Goal: Task Accomplishment & Management: Manage account settings

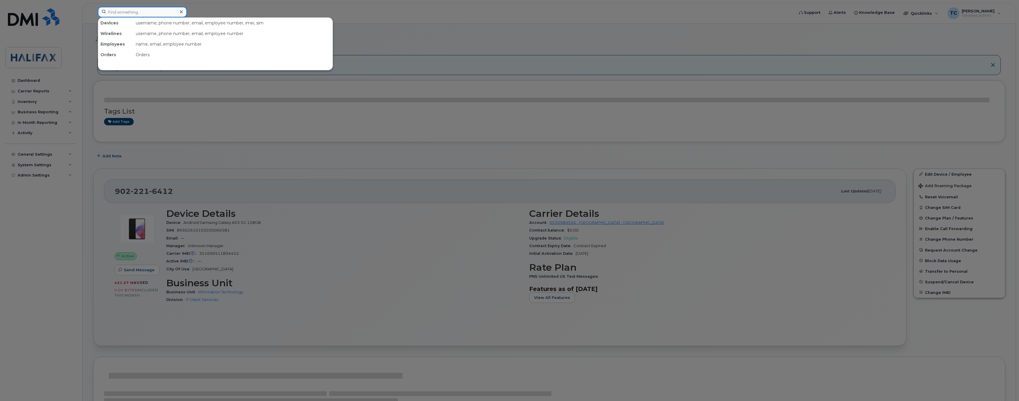
click at [143, 9] on input at bounding box center [142, 12] width 89 height 11
paste input "(902) 237-6063"
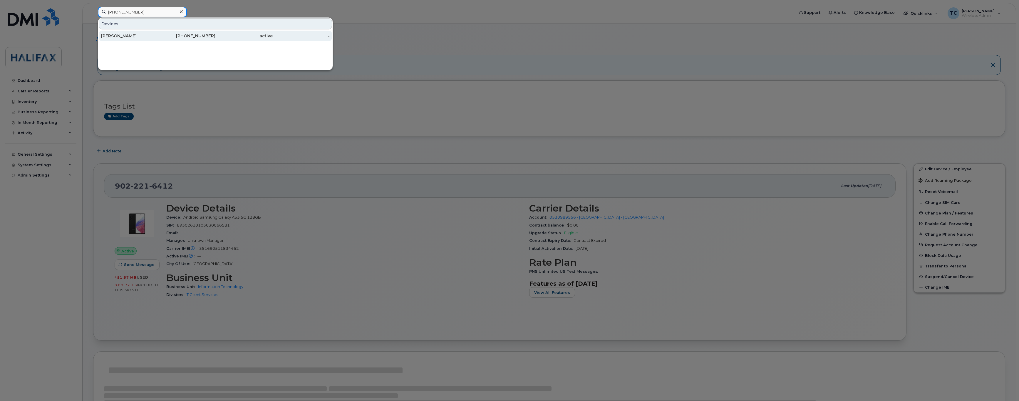
type input "(902) 237-6063"
click at [121, 35] on div "[PERSON_NAME]" at bounding box center [129, 36] width 57 height 6
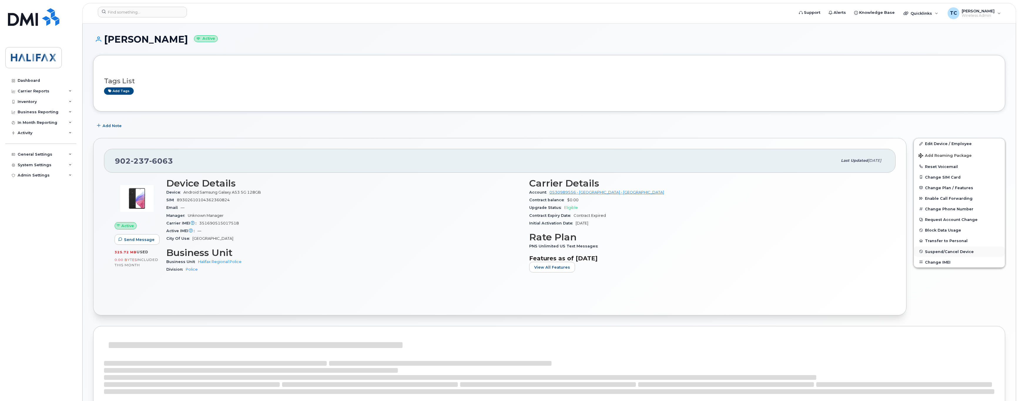
click at [933, 252] on span "Suspend/Cancel Device" at bounding box center [949, 251] width 49 height 4
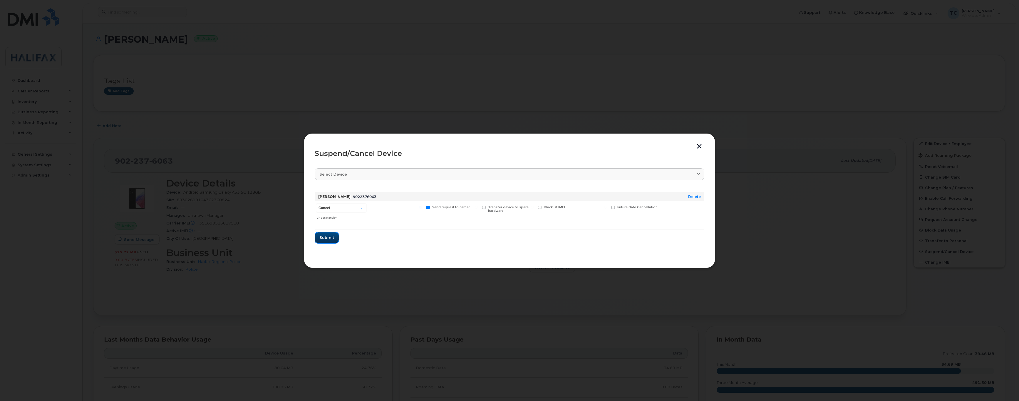
click at [315, 234] on button "Submit" at bounding box center [327, 237] width 24 height 11
click at [511, 236] on span "Close" at bounding box center [510, 234] width 12 height 6
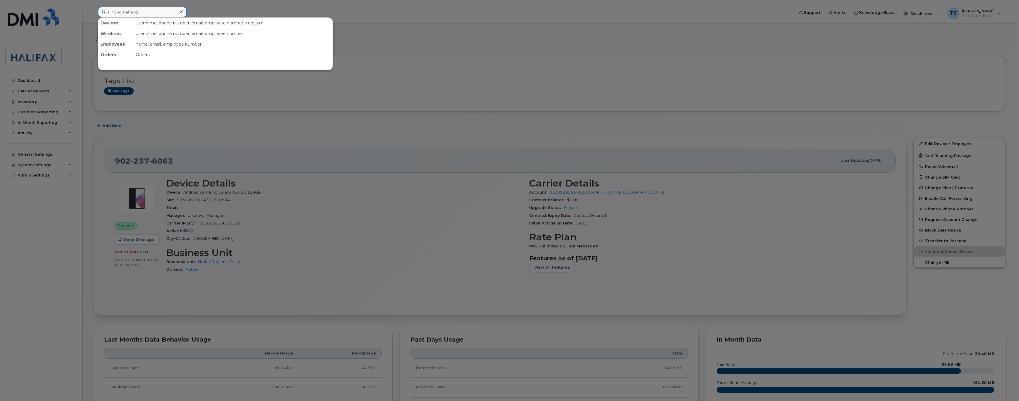
click at [138, 13] on input at bounding box center [142, 12] width 89 height 11
paste input "(902) 237-6063"
type input "(902) 237-6063"
click at [114, 36] on div "[PERSON_NAME]" at bounding box center [129, 36] width 57 height 6
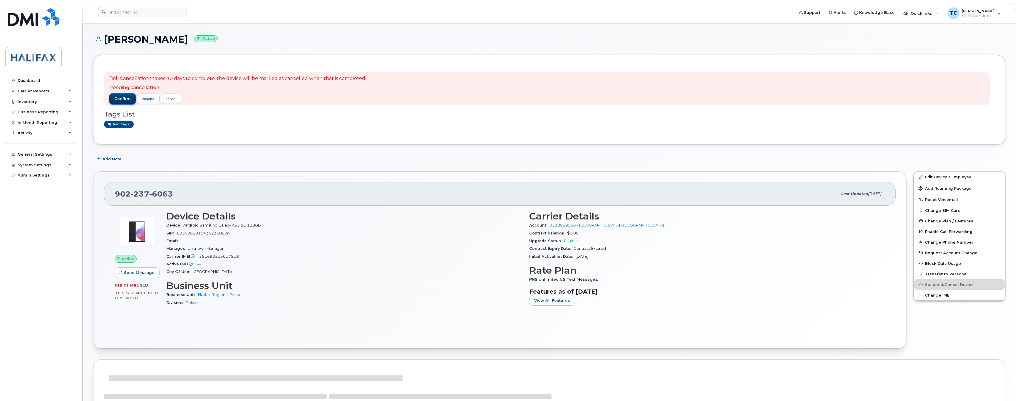
click at [119, 97] on span "confirm" at bounding box center [122, 98] width 16 height 5
